Goal: Task Accomplishment & Management: Use online tool/utility

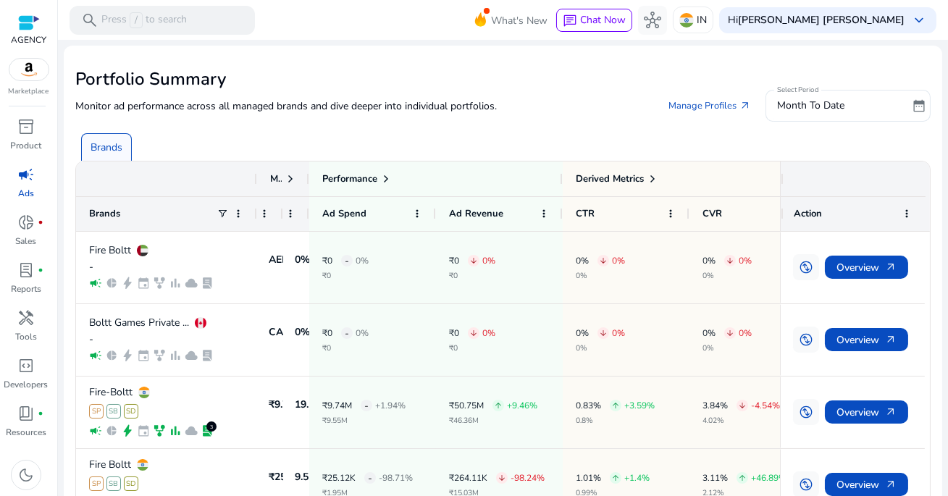
scroll to position [0, 41]
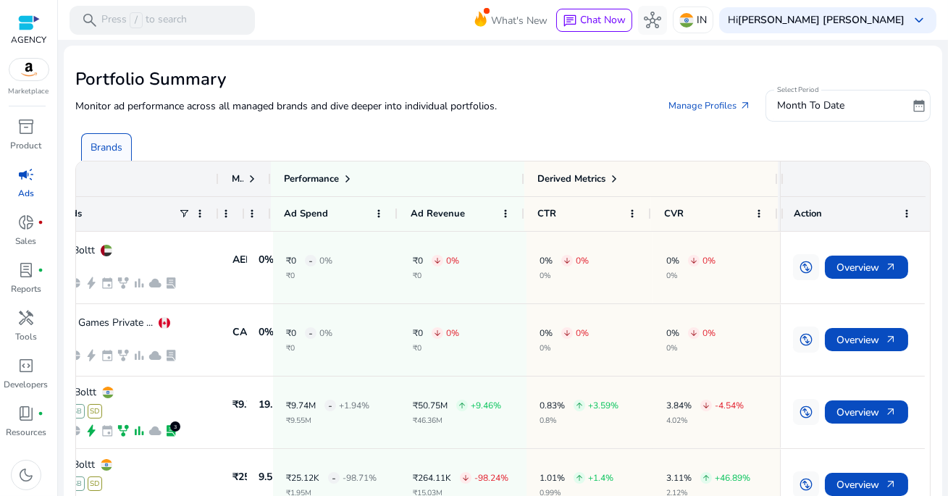
click at [99, 143] on p "Brands" at bounding box center [107, 147] width 32 height 15
click at [30, 183] on span "campaign" at bounding box center [25, 174] width 17 height 17
click at [24, 185] on div "campaign" at bounding box center [26, 174] width 41 height 23
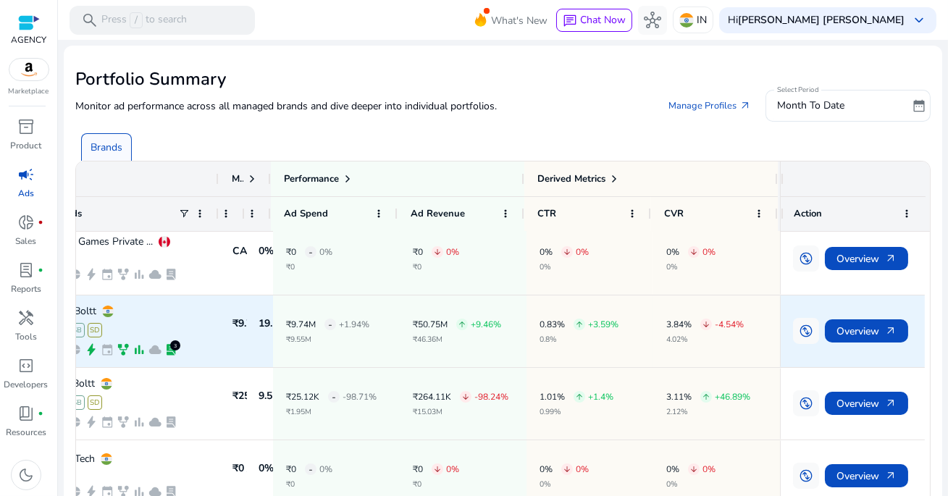
scroll to position [0, 0]
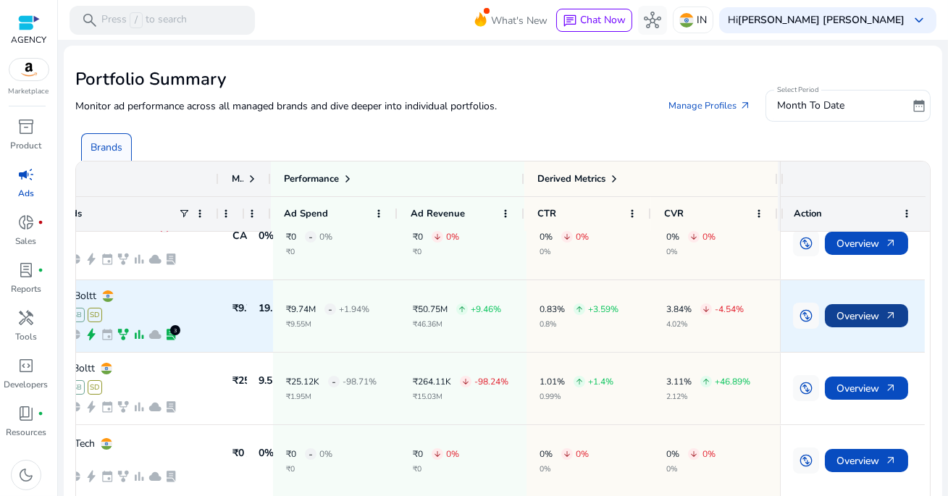
click at [868, 318] on span "Overview arrow_outward" at bounding box center [867, 316] width 60 height 30
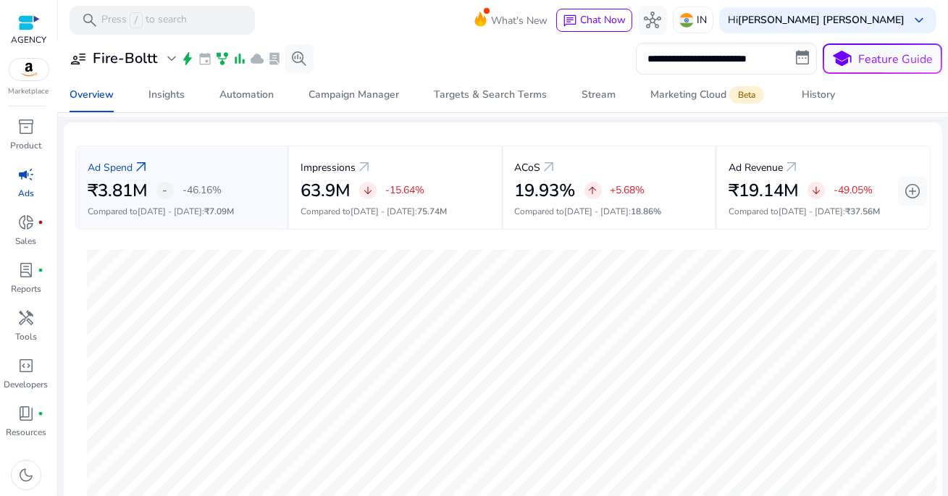
scroll to position [49, 0]
click at [693, 66] on input "**********" at bounding box center [726, 59] width 181 height 32
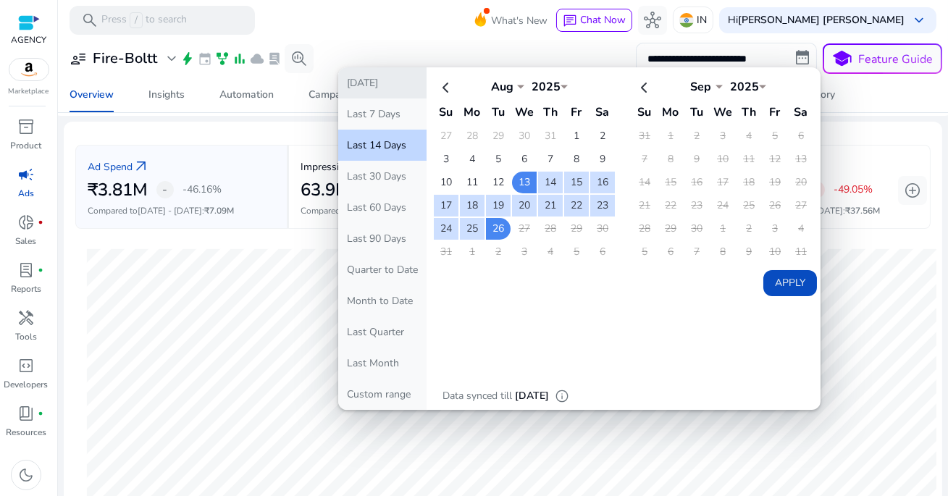
click at [385, 86] on button "[DATE]" at bounding box center [382, 82] width 88 height 31
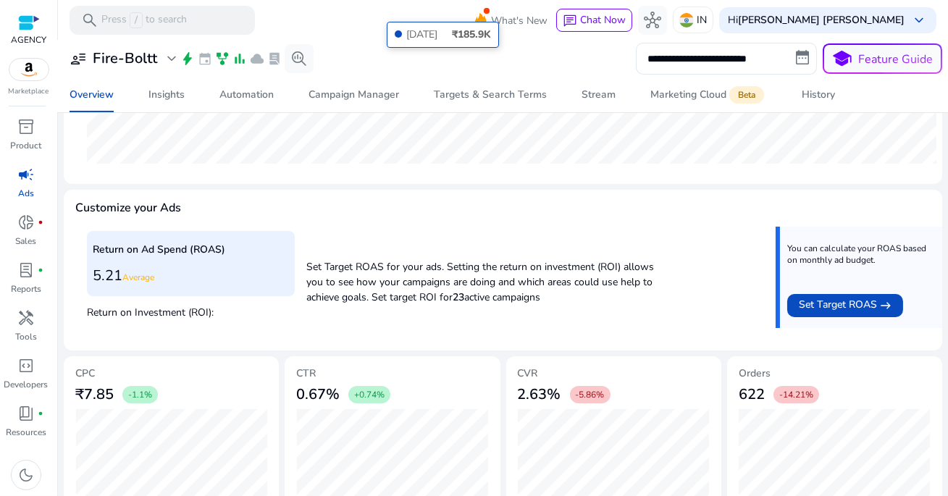
scroll to position [516, 0]
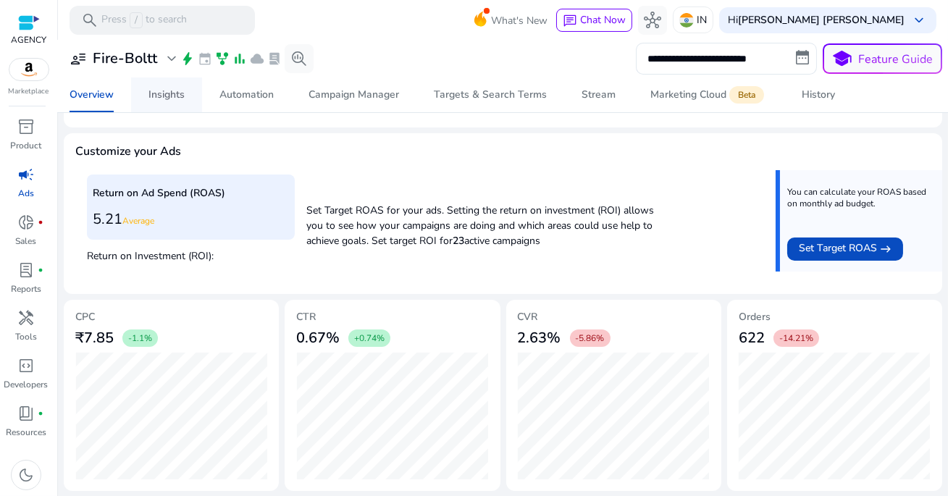
click at [181, 93] on div "Insights" at bounding box center [166, 95] width 36 height 10
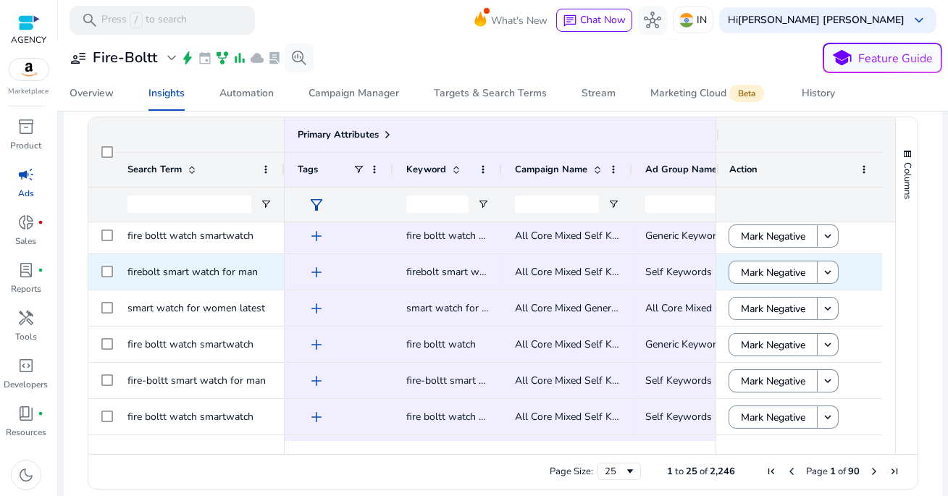
scroll to position [5, 0]
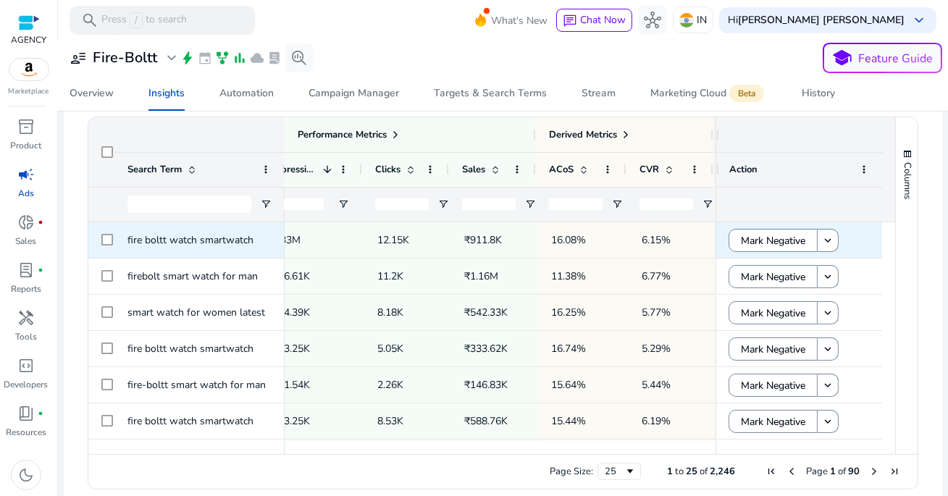
click at [678, 245] on span "6.15%" at bounding box center [672, 240] width 61 height 30
click at [829, 239] on mat-icon "keyboard_arrow_down" at bounding box center [827, 240] width 13 height 13
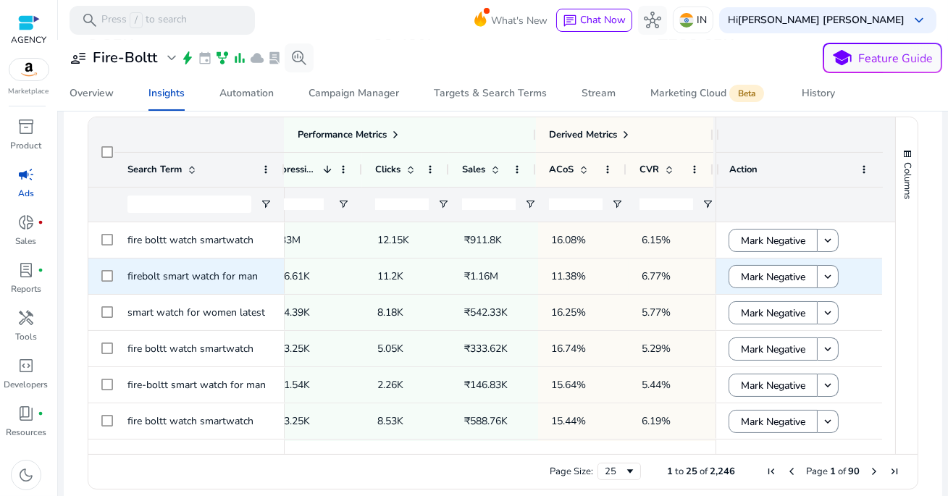
click at [861, 273] on div "Mark Negative keyboard_arrow_down" at bounding box center [799, 277] width 141 height 30
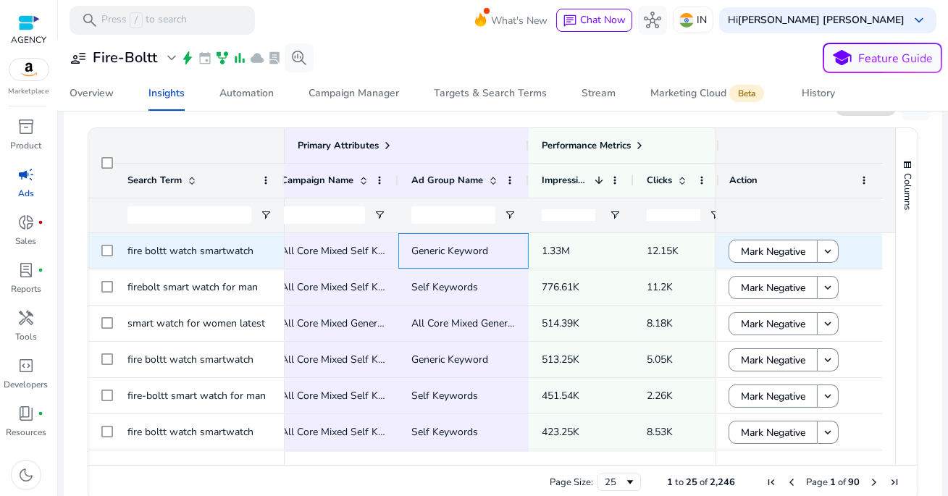
click at [469, 251] on span "Generic Keyword" at bounding box center [449, 251] width 77 height 14
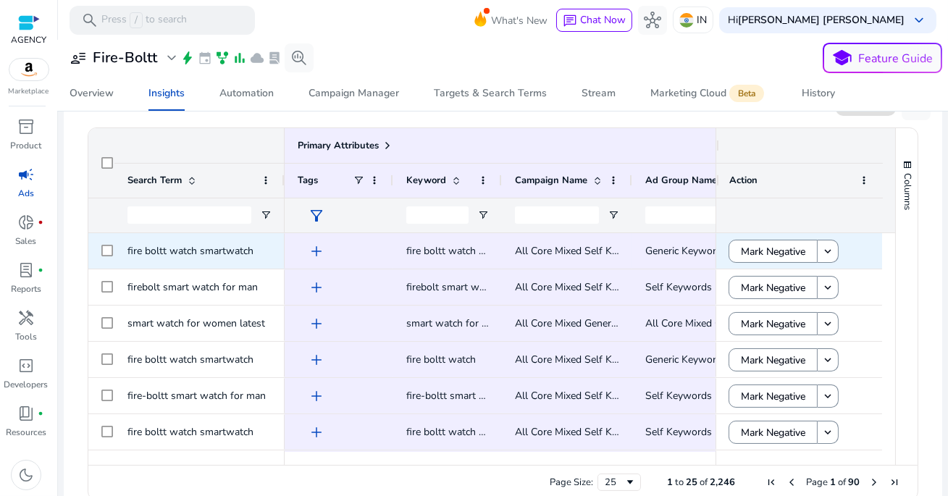
click at [314, 248] on span "add" at bounding box center [316, 251] width 17 height 17
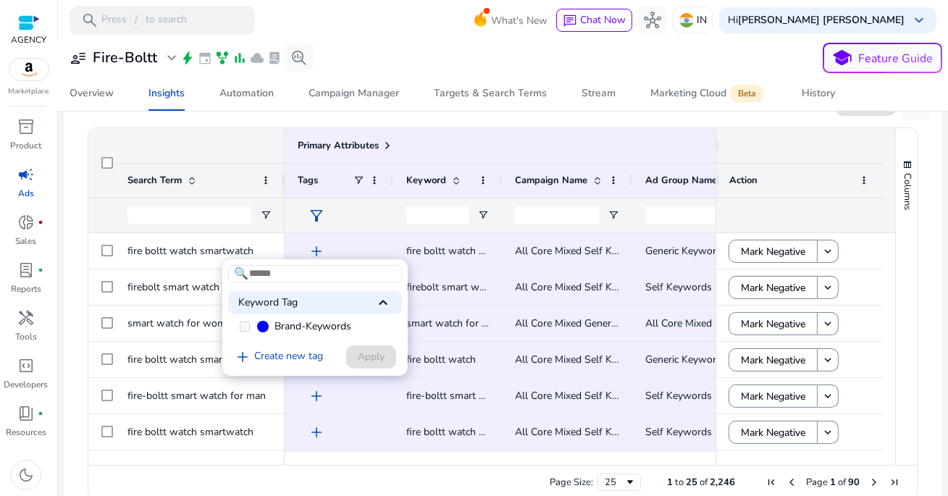
click at [305, 330] on span "Brand-Keywords" at bounding box center [313, 326] width 77 height 14
click at [388, 306] on span "keyboard_arrow_up" at bounding box center [383, 302] width 17 height 17
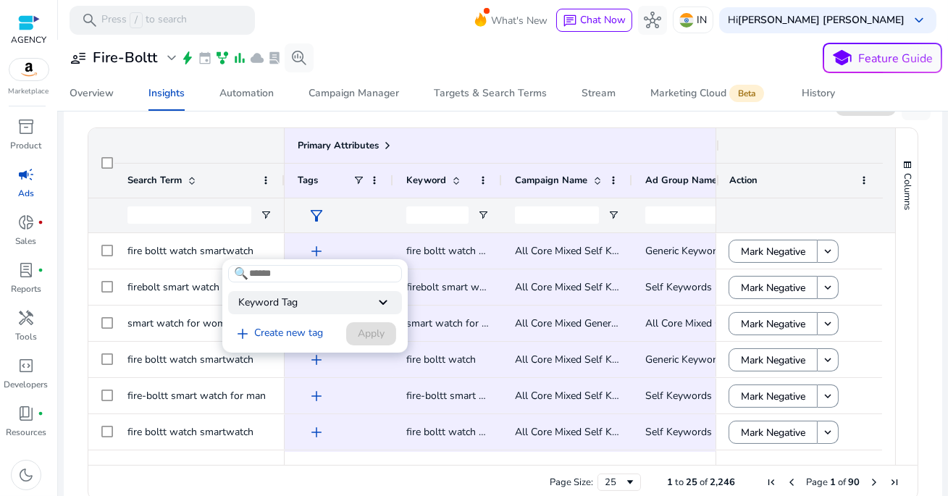
click at [213, 250] on div at bounding box center [474, 248] width 948 height 496
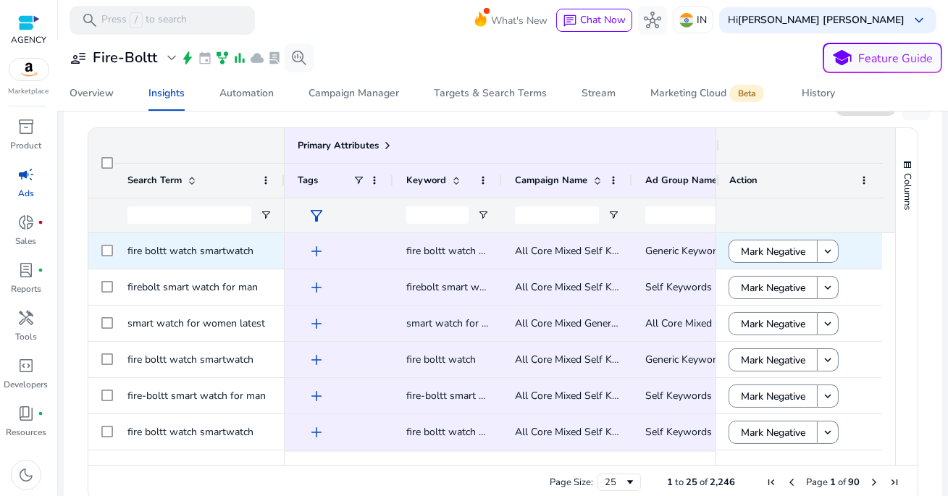
click at [200, 251] on span "fire boltt watch smartwatch" at bounding box center [190, 251] width 126 height 14
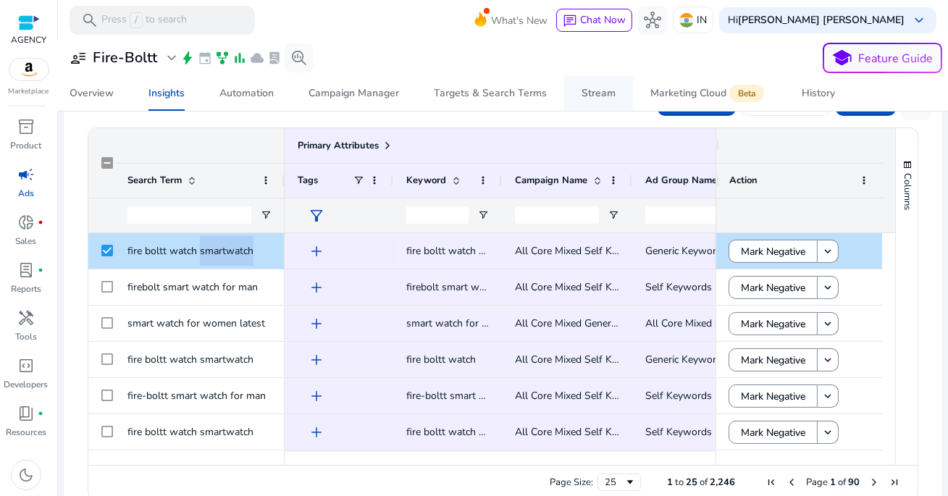
click at [616, 108] on link "Stream" at bounding box center [598, 93] width 69 height 35
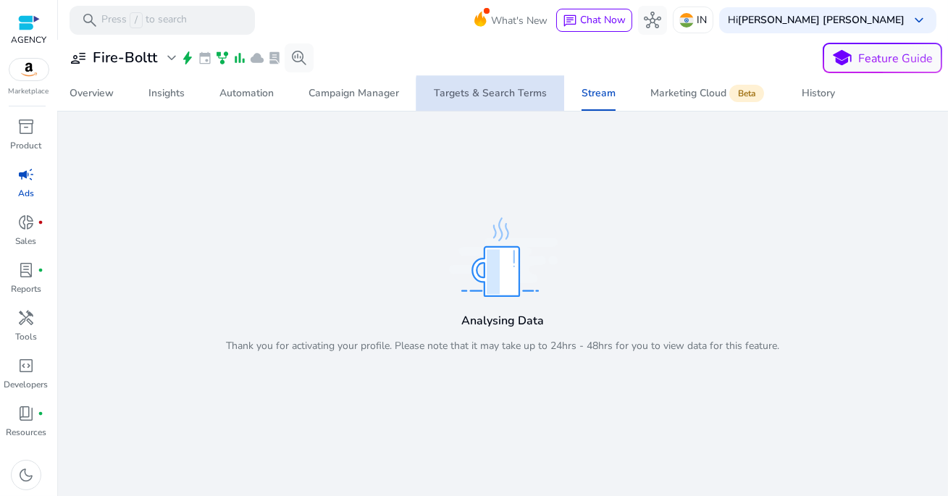
click at [509, 95] on div "Targets & Search Terms" at bounding box center [490, 93] width 113 height 10
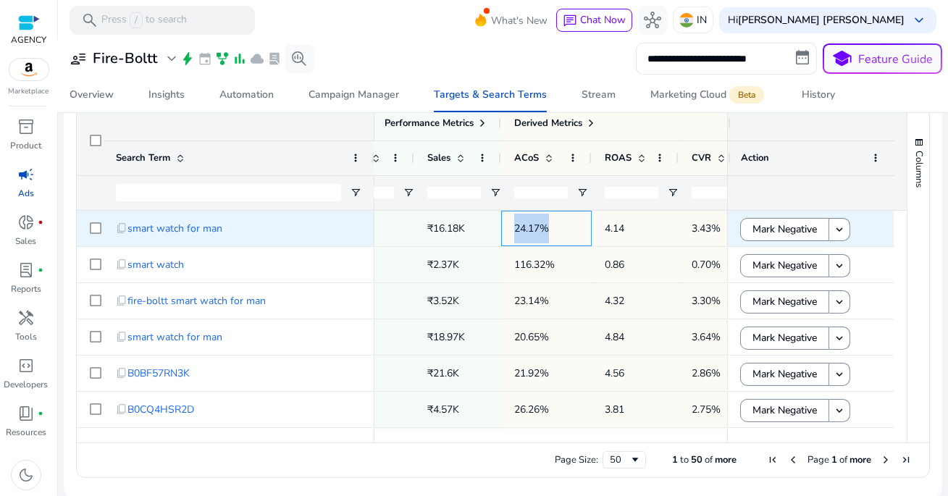
drag, startPoint x: 511, startPoint y: 230, endPoint x: 553, endPoint y: 230, distance: 42.7
click at [553, 230] on div "24.17%" at bounding box center [546, 228] width 91 height 35
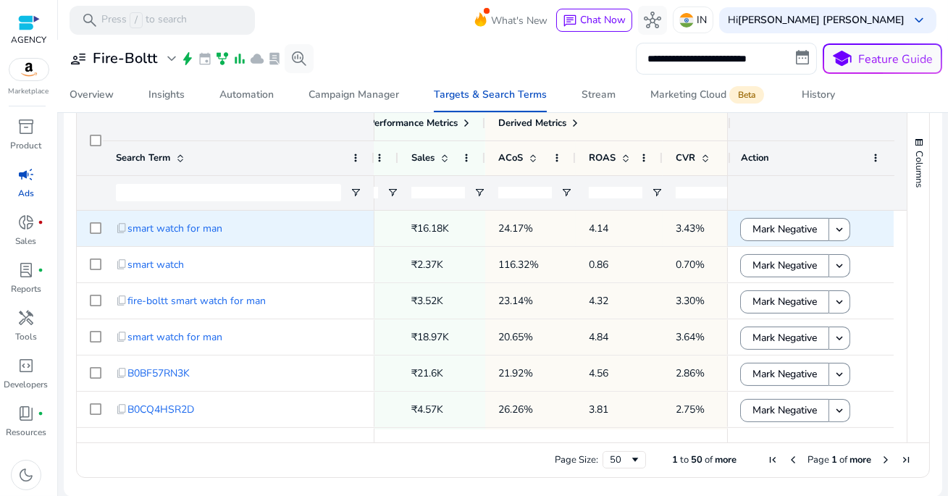
click at [632, 227] on span "4.14" at bounding box center [619, 229] width 61 height 30
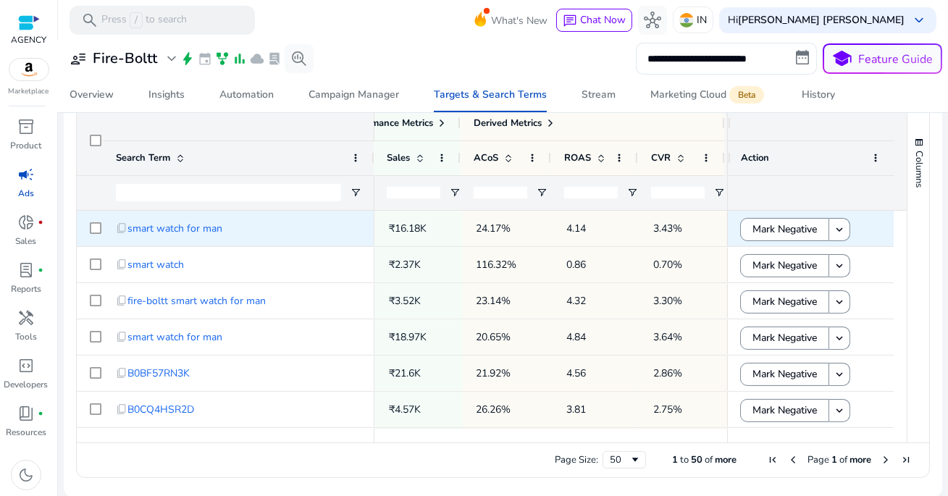
click at [663, 234] on span "3.43%" at bounding box center [667, 229] width 29 height 14
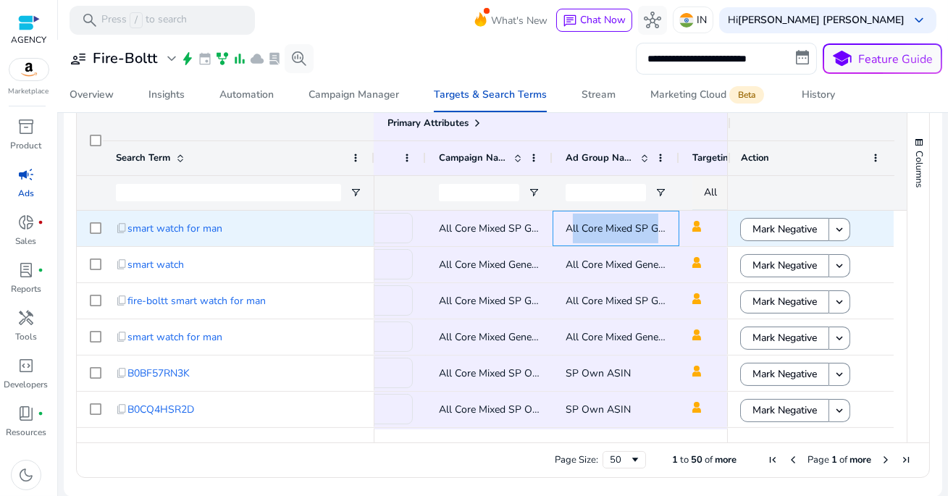
drag, startPoint x: 569, startPoint y: 232, endPoint x: 653, endPoint y: 231, distance: 84.8
click at [655, 233] on span "All Core Mixed SP Generic Top 5 Black ASIN" at bounding box center [666, 229] width 201 height 14
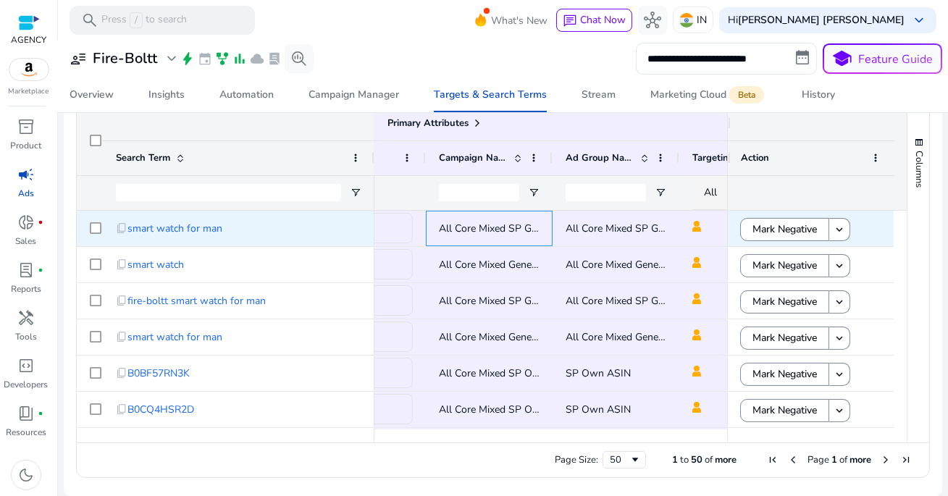
click at [509, 230] on span "All Core Mixed SP Generic key Top 5 Black ASIN" at bounding box center [548, 229] width 219 height 14
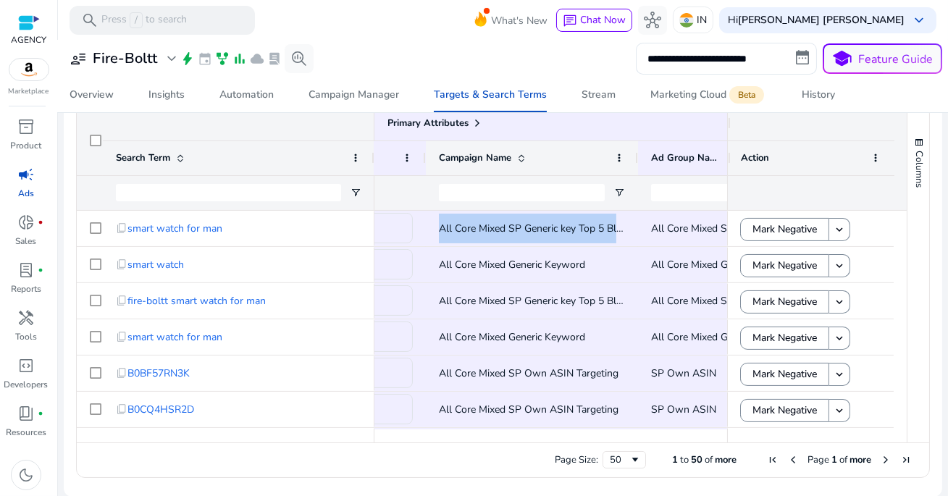
drag, startPoint x: 551, startPoint y: 164, endPoint x: 638, endPoint y: 173, distance: 87.4
click at [638, 173] on div at bounding box center [638, 158] width 6 height 34
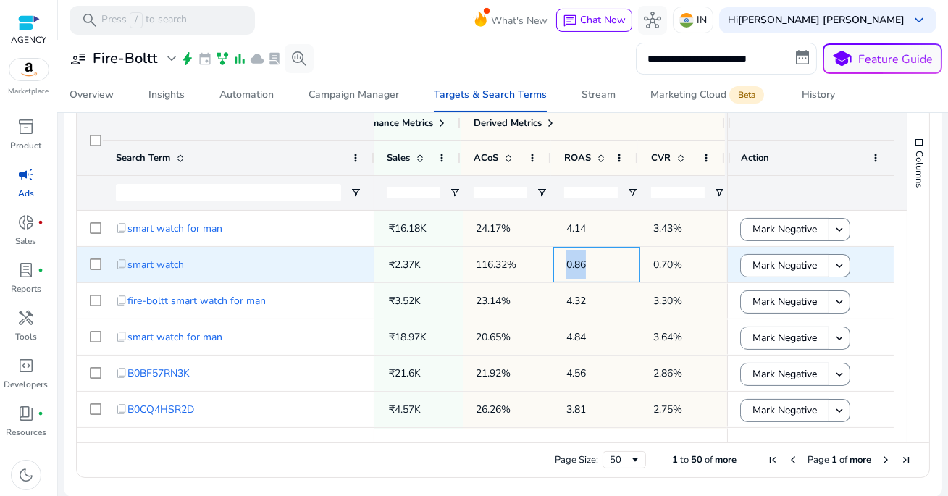
drag, startPoint x: 555, startPoint y: 266, endPoint x: 619, endPoint y: 266, distance: 63.7
click at [619, 266] on div "0.86" at bounding box center [596, 264] width 87 height 35
click at [653, 267] on span "0.70%" at bounding box center [667, 265] width 29 height 14
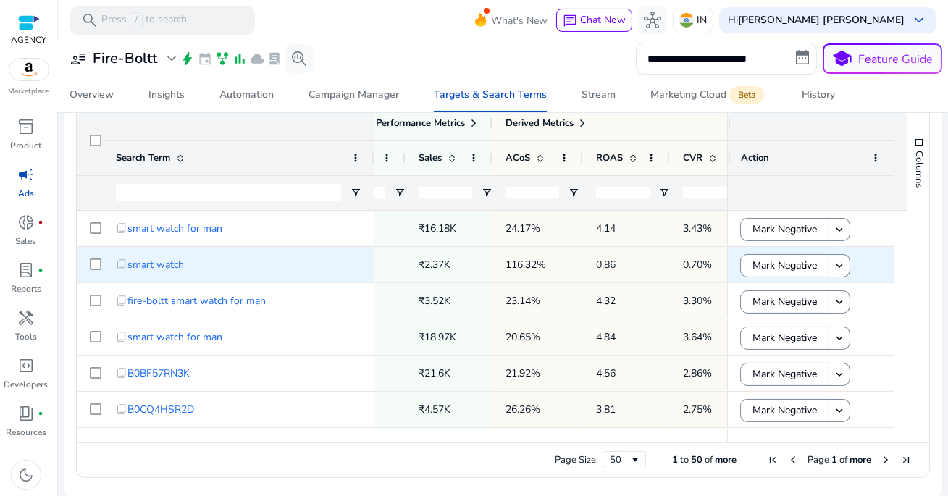
click at [558, 264] on p "116.32%" at bounding box center [538, 265] width 64 height 30
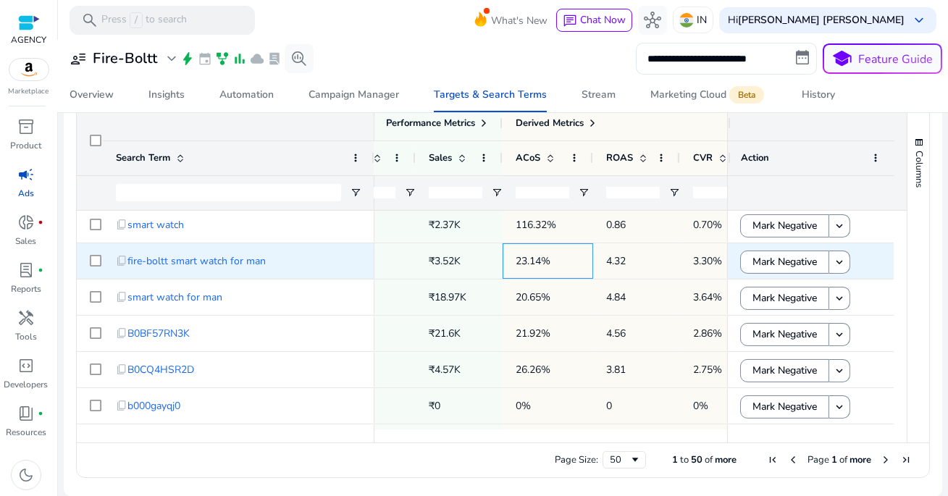
click at [549, 265] on p "23.14%" at bounding box center [548, 261] width 64 height 30
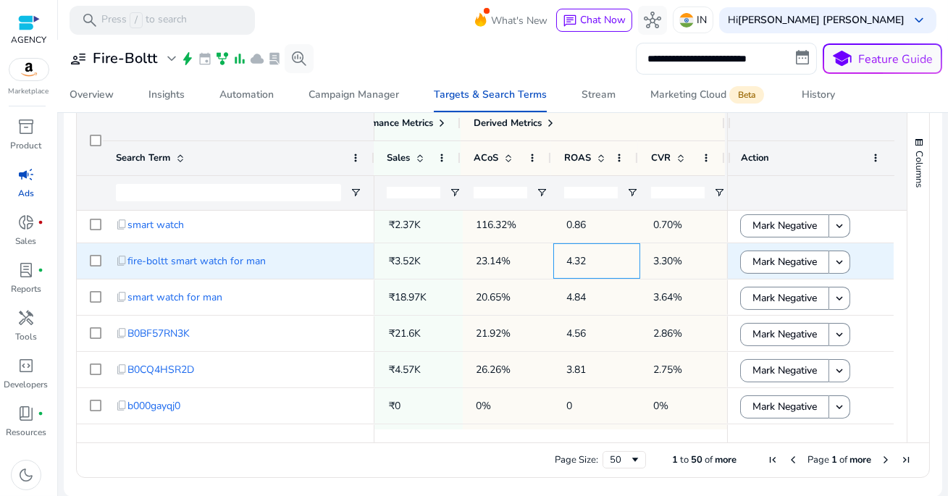
click at [571, 264] on span "4.32" at bounding box center [576, 261] width 20 height 14
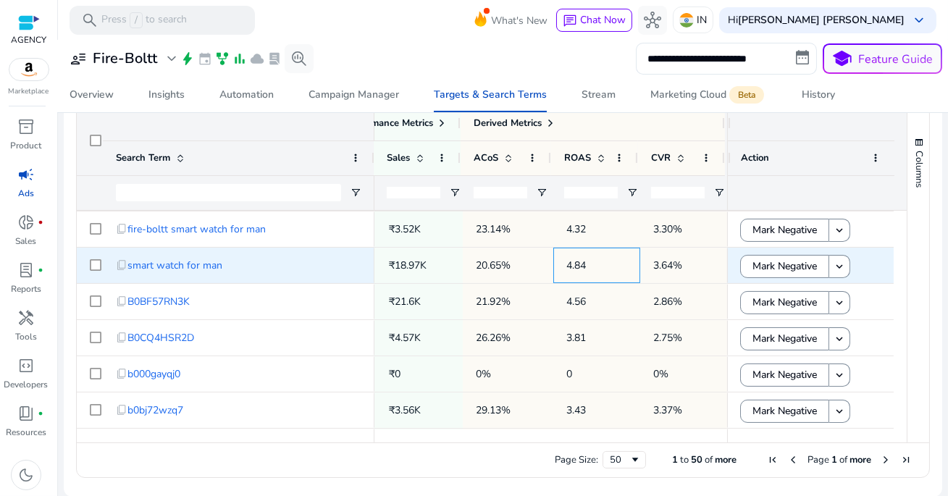
click at [571, 266] on span "4.84" at bounding box center [576, 266] width 20 height 14
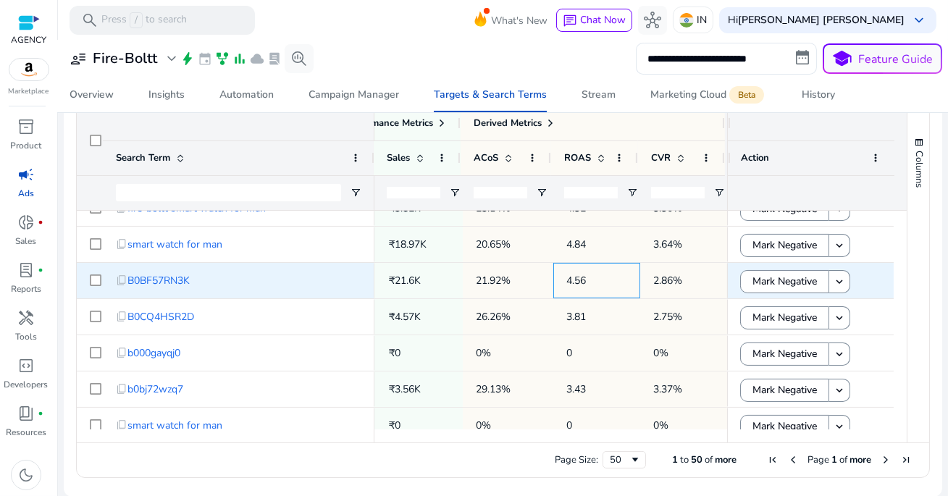
click at [572, 275] on span "4.56" at bounding box center [576, 281] width 20 height 14
